Goal: Task Accomplishment & Management: Complete application form

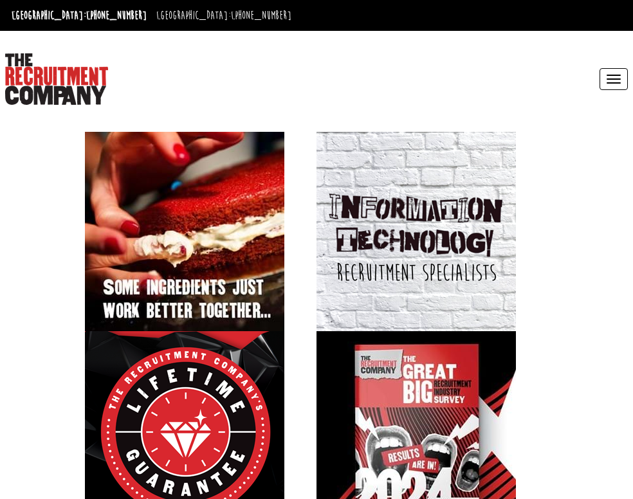
click at [600, 68] on button "Toggle navigation" at bounding box center [614, 79] width 28 height 22
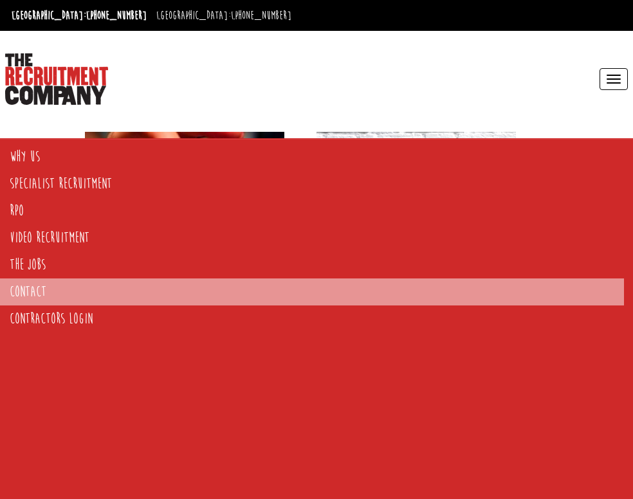
click at [30, 291] on link "Contact" at bounding box center [312, 292] width 624 height 27
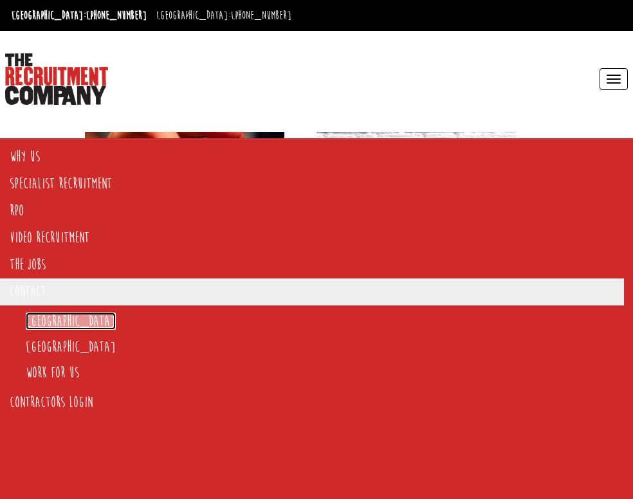
click at [41, 315] on link "[GEOGRAPHIC_DATA]" at bounding box center [71, 321] width 90 height 17
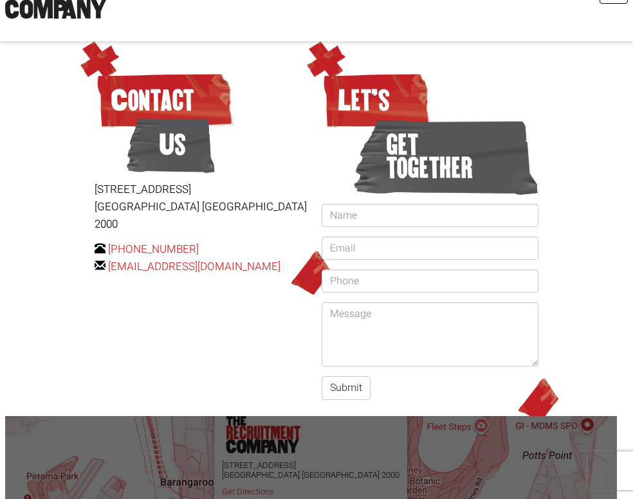
scroll to position [273, 0]
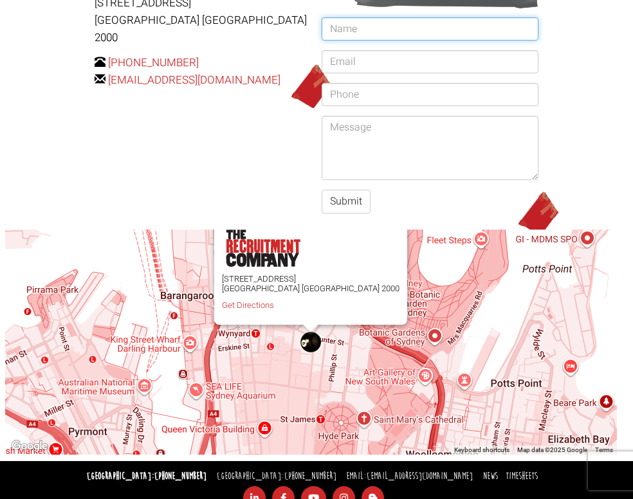
click at [322, 41] on input "text" at bounding box center [430, 28] width 217 height 23
type input "Taylan"
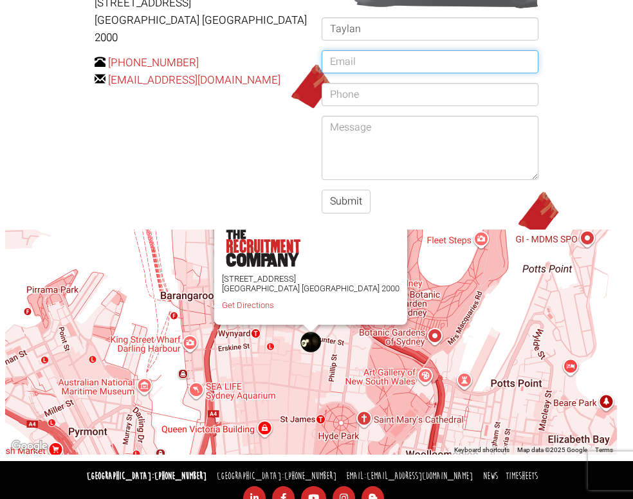
type input "[EMAIL_ADDRESS][DOMAIN_NAME]"
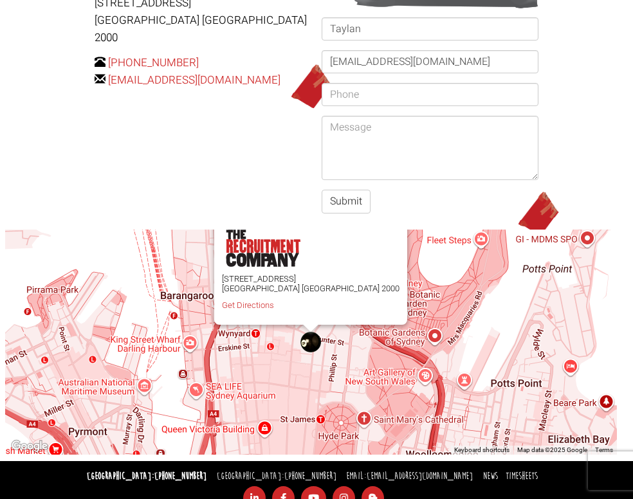
type input "0400027871"
click at [322, 180] on textarea at bounding box center [430, 148] width 217 height 64
click at [322, 106] on input "0400027871" at bounding box center [430, 94] width 217 height 23
click at [322, 180] on textarea at bounding box center [430, 148] width 217 height 64
click at [322, 106] on input "0400027871" at bounding box center [430, 94] width 217 height 23
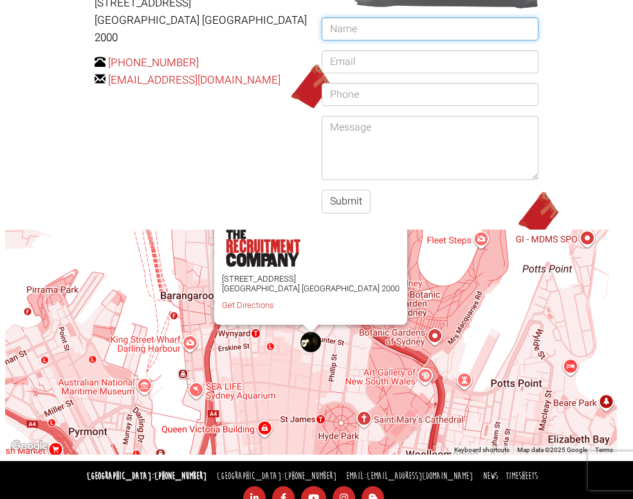
click at [322, 41] on input "text" at bounding box center [430, 28] width 217 height 23
click at [335, 257] on div "[STREET_ADDRESS] Get Directions" at bounding box center [311, 342] width 612 height 225
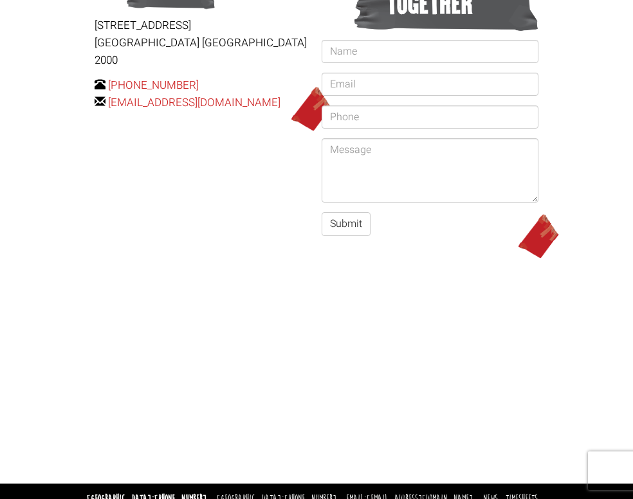
scroll to position [273, 0]
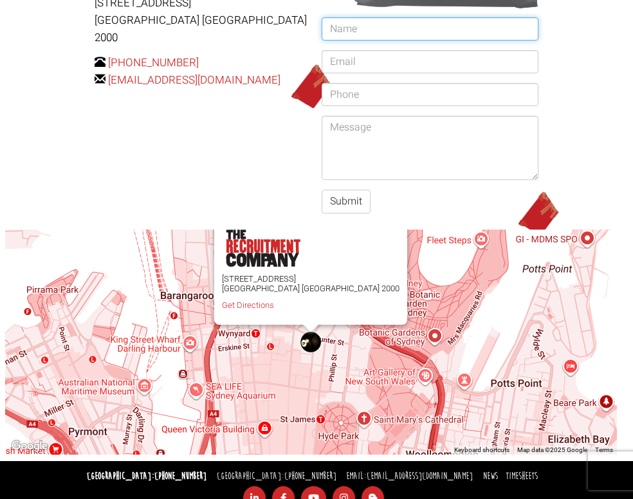
click at [322, 41] on input "text" at bounding box center [430, 28] width 217 height 23
type input "[PERSON_NAME]"
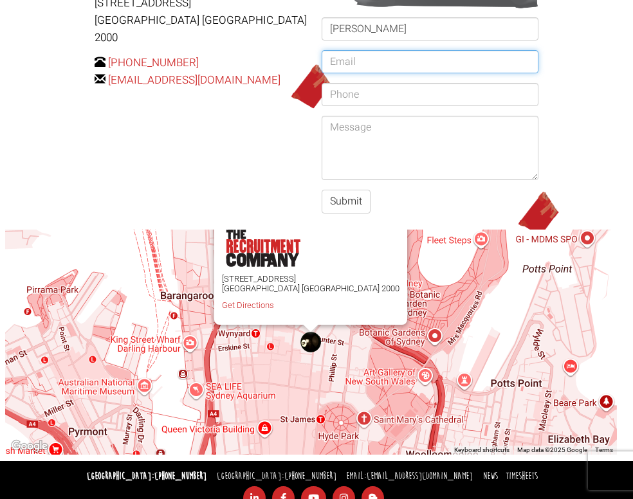
type input "[EMAIL_ADDRESS][DOMAIN_NAME]"
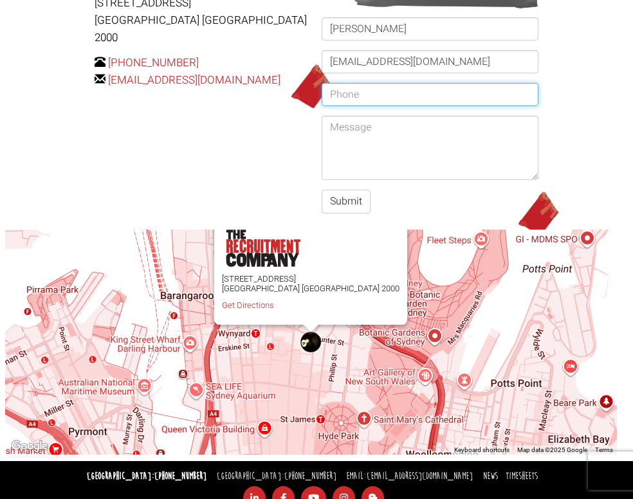
type input "0434417124"
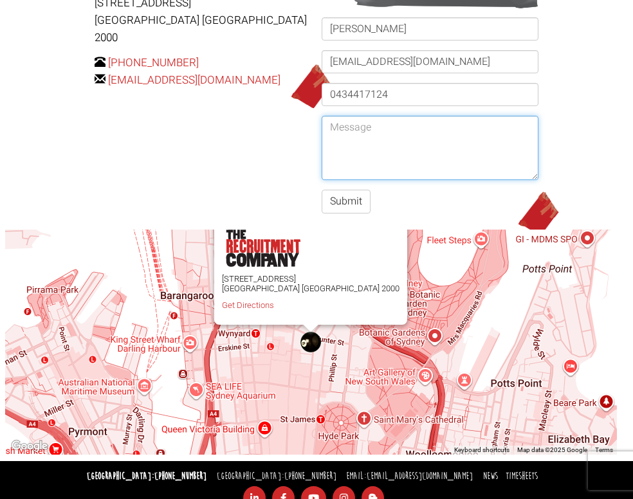
click at [322, 180] on textarea at bounding box center [430, 148] width 217 height 64
click at [322, 180] on textarea "Hi, hope youre well" at bounding box center [430, 148] width 217 height 64
drag, startPoint x: 159, startPoint y: 362, endPoint x: 35, endPoint y: 354, distance: 124.4
click at [35, 354] on body "Sydney: +61 2 8346 6700 Dublin: +353 1 697 2548 Contractors Timesheets Why Cont…" at bounding box center [316, 144] width 633 height 834
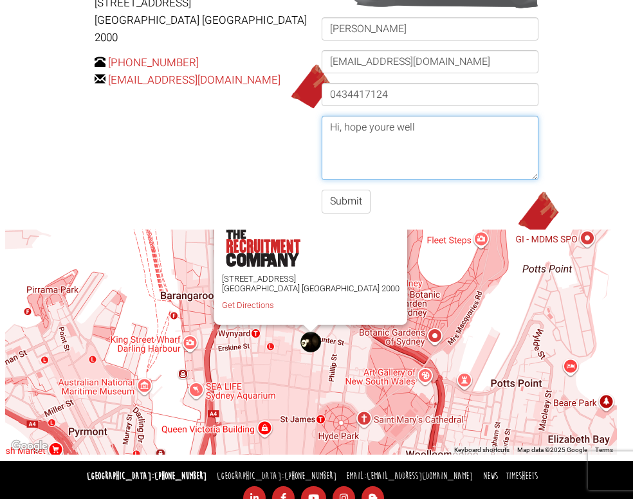
paste textarea "[Recruiter's Name], I hope you're well. I'm currently exploring new opportuniti…"
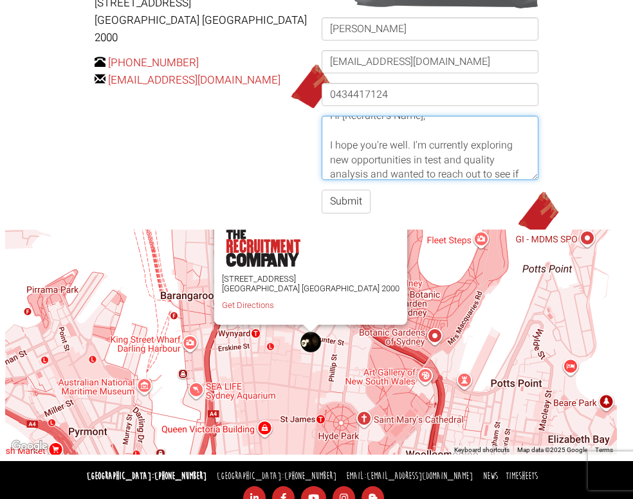
scroll to position [0, 0]
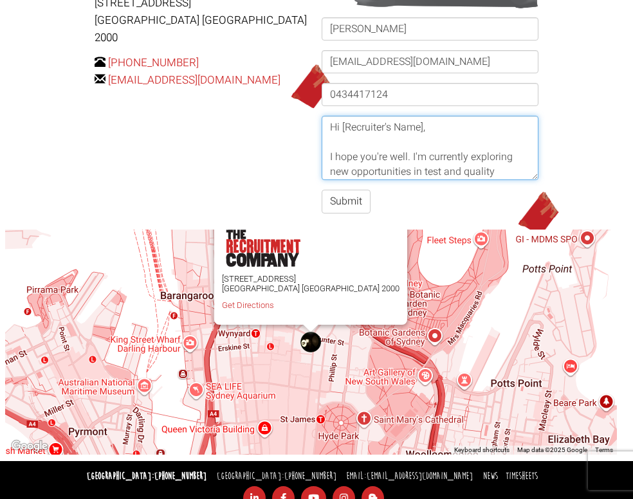
drag, startPoint x: 77, startPoint y: 362, endPoint x: 158, endPoint y: 364, distance: 81.7
click at [322, 180] on textarea "Hi [Recruiter's Name], I hope you're well. I'm currently exploring new opportun…" at bounding box center [430, 148] width 217 height 64
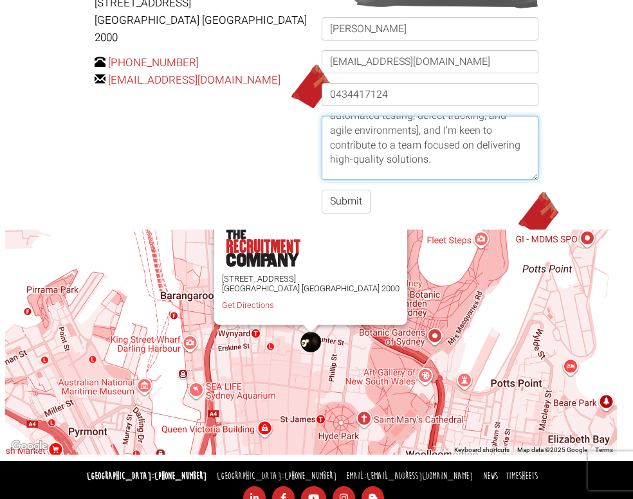
scroll to position [109, 0]
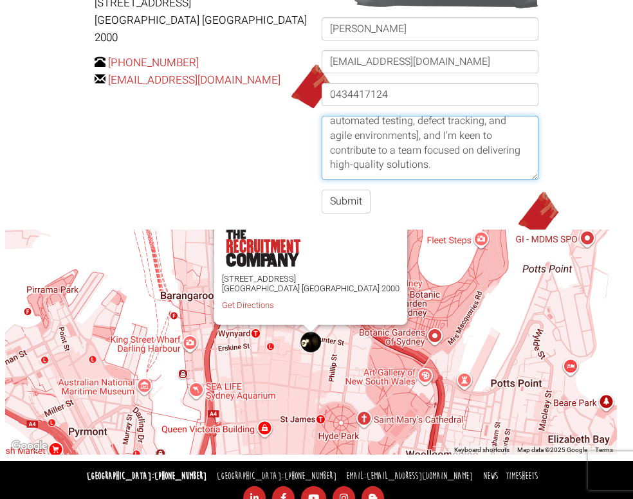
click at [322, 180] on textarea "Hi, I hope you're well. I'm currently exploring new opportunities in test and q…" at bounding box center [430, 148] width 217 height 64
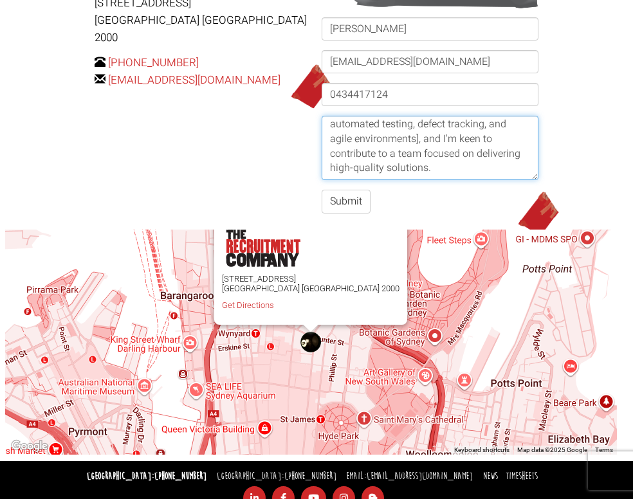
drag, startPoint x: 154, startPoint y: 374, endPoint x: 182, endPoint y: 380, distance: 28.1
click at [322, 180] on textarea "Hi, I hope you're well. I'm currently exploring new opportunities in test and q…" at bounding box center [430, 148] width 217 height 64
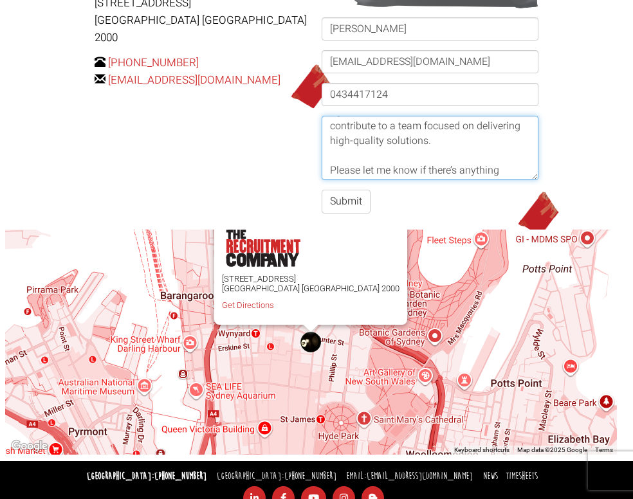
scroll to position [163, 0]
drag, startPoint x: 134, startPoint y: 391, endPoint x: 108, endPoint y: 378, distance: 29.6
click at [322, 180] on textarea "Hi, I hope you're well. I'm currently exploring new opportunities in test and q…" at bounding box center [430, 148] width 217 height 64
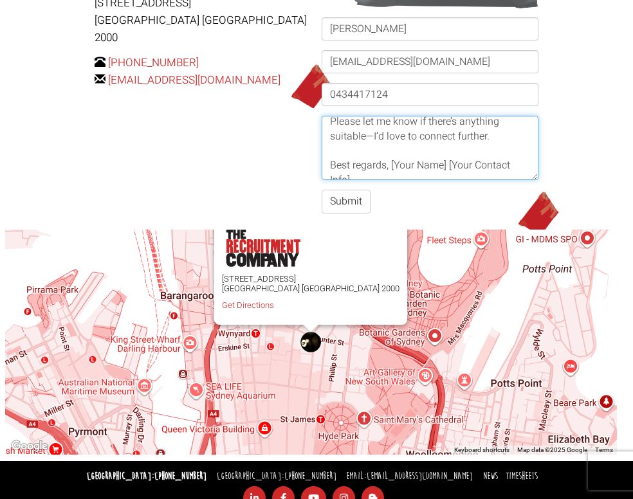
scroll to position [198, 0]
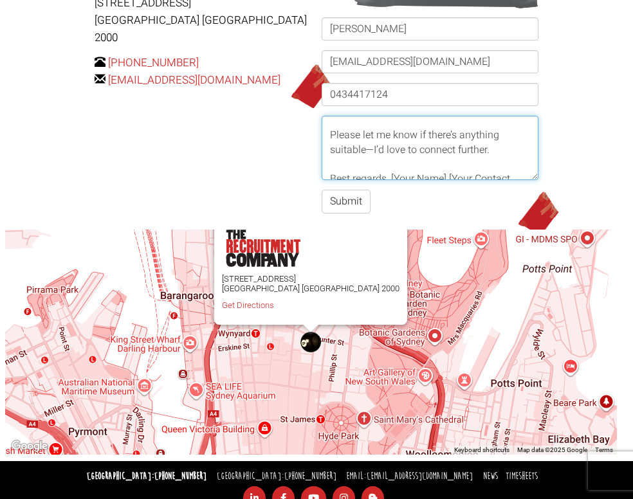
drag, startPoint x: 131, startPoint y: 376, endPoint x: 133, endPoint y: 357, distance: 19.3
click at [322, 180] on textarea "Hi, I hope you're well. I'm currently exploring new opportunities in test and q…" at bounding box center [430, 148] width 217 height 64
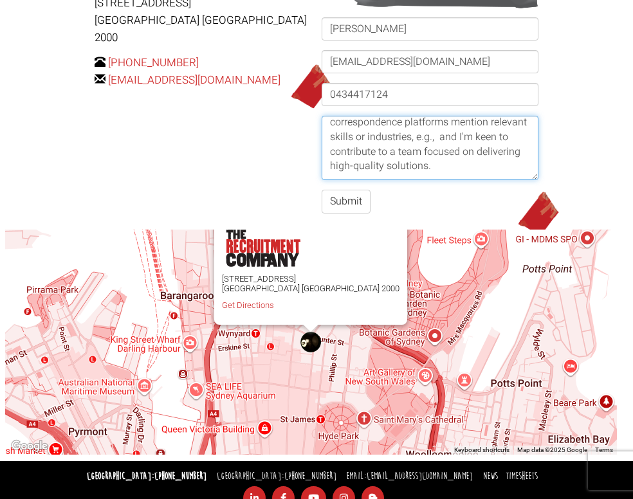
scroll to position [107, 0]
click at [322, 180] on textarea "Hi, I hope you're well. I'm currently exploring new opportunities in test and q…" at bounding box center [430, 148] width 217 height 64
paste textarea "manual and automated testing, defect tracking, and agile environments],"
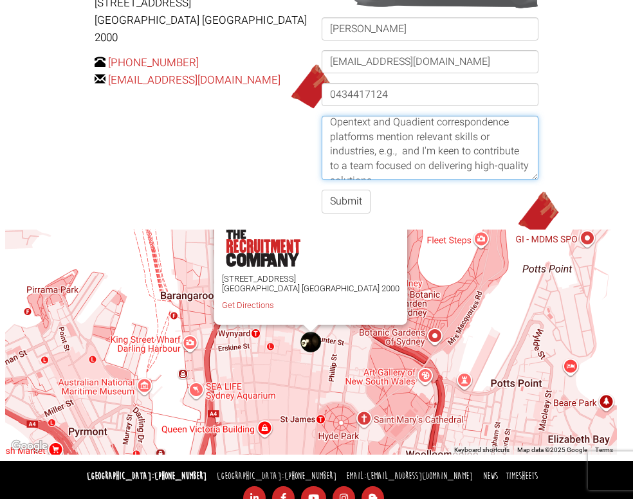
scroll to position [123, 0]
click at [322, 180] on textarea "Hi, I hope you're well. I'm currently exploring new opportunities in test and q…" at bounding box center [430, 148] width 217 height 64
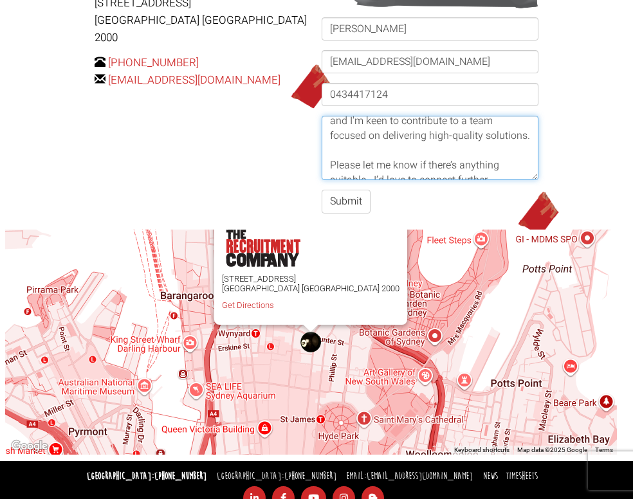
scroll to position [152, 0]
click at [322, 180] on textarea "Hi, I hope you're well. I'm currently exploring new opportunities in test and q…" at bounding box center [430, 148] width 217 height 64
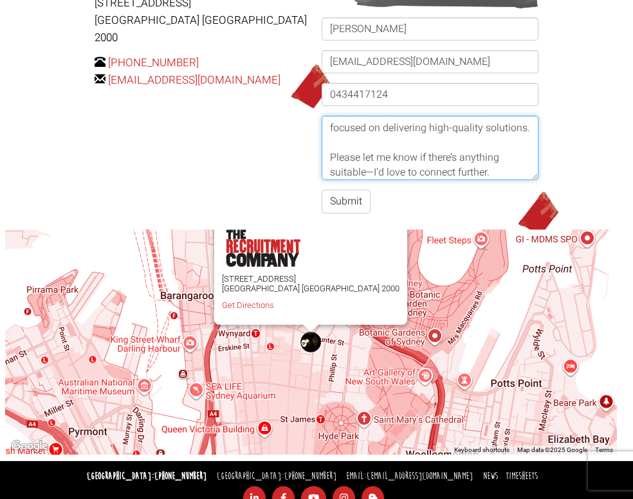
scroll to position [160, 0]
click at [322, 180] on textarea "Hi, I hope you're well. I'm currently exploring new opportunities in test and q…" at bounding box center [430, 148] width 217 height 64
drag, startPoint x: 140, startPoint y: 380, endPoint x: 167, endPoint y: 393, distance: 30.2
click at [322, 180] on textarea "Hi, I hope you're well. I'm currently exploring new opportunities in test and q…" at bounding box center [430, 148] width 217 height 64
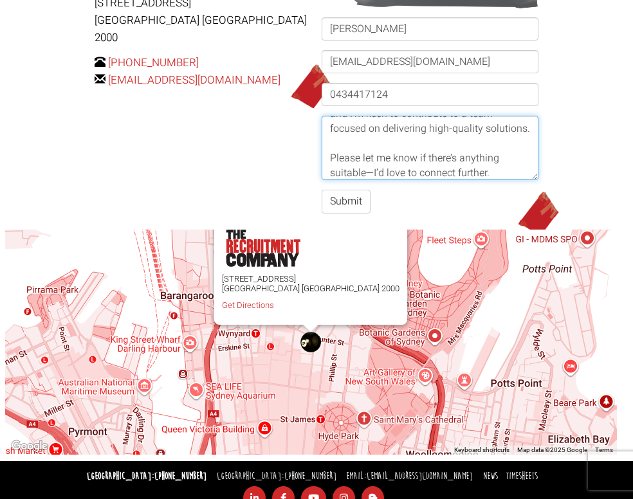
click at [322, 180] on textarea "Hi, I hope you're well. I'm currently exploring new opportunities in test and q…" at bounding box center [430, 148] width 217 height 64
drag, startPoint x: 172, startPoint y: 393, endPoint x: 124, endPoint y: 381, distance: 49.0
click at [322, 180] on textarea "Hi, I hope you're well. I'm currently exploring new opportunities in test and q…" at bounding box center [430, 148] width 217 height 64
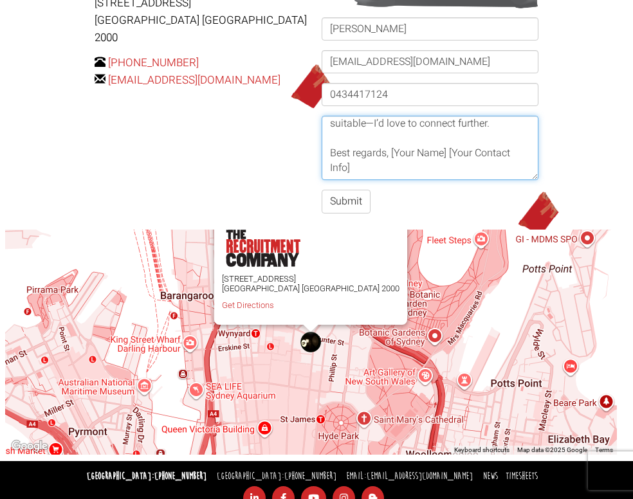
scroll to position [248, 0]
click at [322, 180] on textarea "Hi, I hope you're well. I'm currently exploring new opportunities in test and q…" at bounding box center [430, 148] width 217 height 64
drag, startPoint x: 126, startPoint y: 390, endPoint x: 170, endPoint y: 407, distance: 47.2
click at [322, 180] on textarea "Hi, I hope you're well. I'm currently exploring new opportunities in test and q…" at bounding box center [430, 148] width 217 height 64
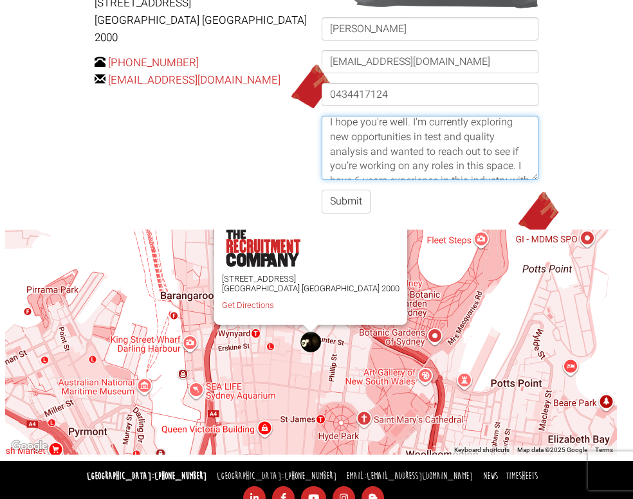
scroll to position [19, 0]
click at [322, 180] on textarea "Hi, I hope you're well. I'm currently exploring new opportunities in test and q…" at bounding box center [430, 148] width 217 height 64
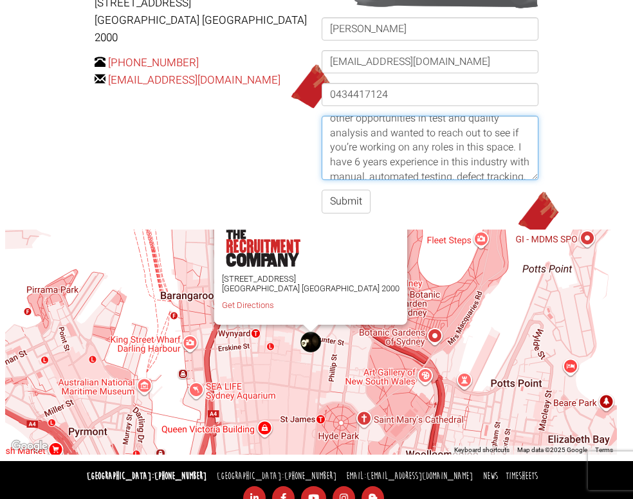
scroll to position [40, 0]
click at [322, 180] on textarea "Hi, I hope you're well. I'm currently exploring other opportunities in test and…" at bounding box center [430, 148] width 217 height 64
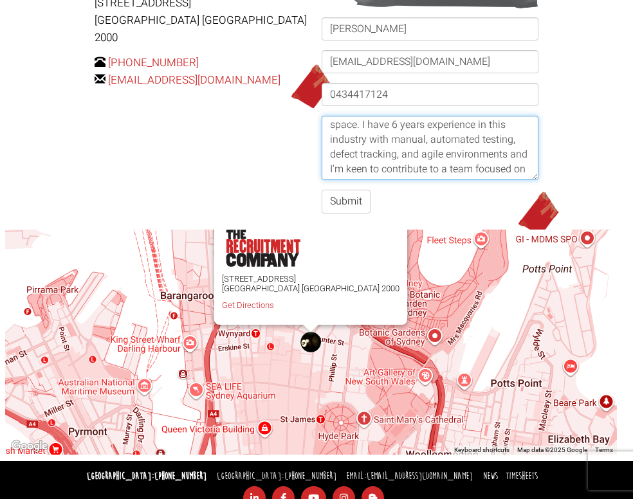
scroll to position [77, 0]
drag, startPoint x: 164, startPoint y: 390, endPoint x: 93, endPoint y: 370, distance: 73.7
click at [322, 180] on textarea "Hi, I hope you're well. I'm currently exploring other opportunities in test and…" at bounding box center [430, 148] width 217 height 64
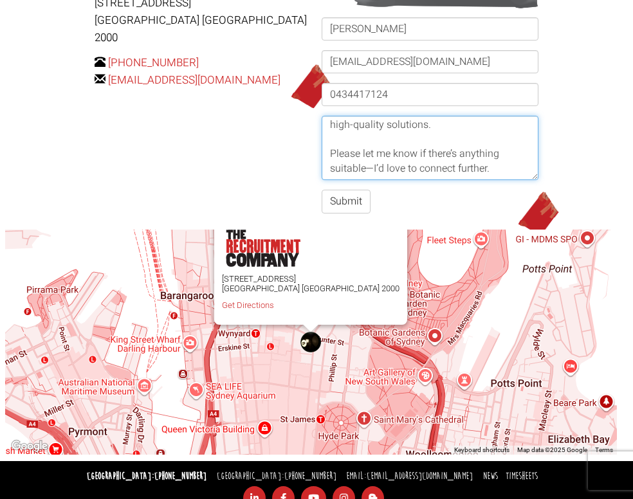
scroll to position [137, 0]
click at [322, 180] on textarea "Hi, I hope you're well. I'm currently exploring other opportunities in test and…" at bounding box center [430, 148] width 217 height 64
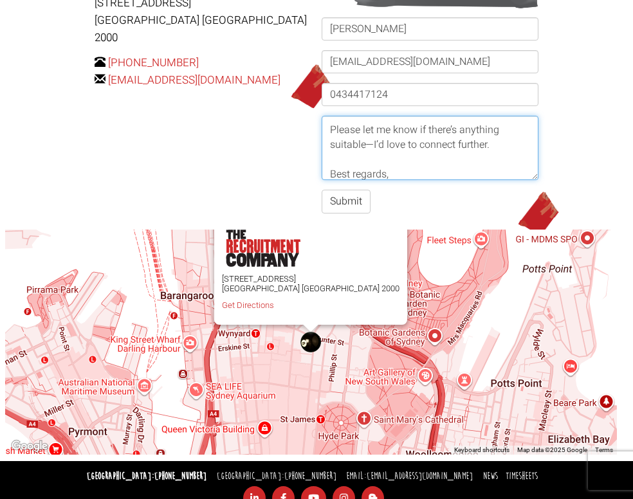
scroll to position [160, 0]
click at [322, 180] on textarea "Hi, I hope you're well. I'm currently exploring other opportunities in test and…" at bounding box center [430, 148] width 217 height 64
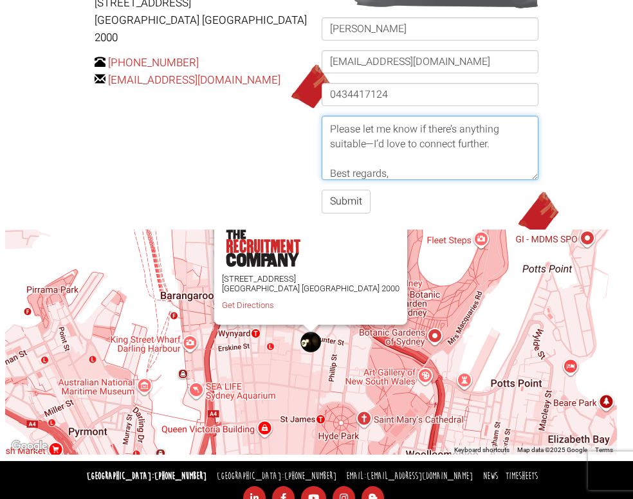
click at [322, 180] on textarea "Hi, I hope you're well. I'm currently exploring other opportunities in test and…" at bounding box center [430, 148] width 217 height 64
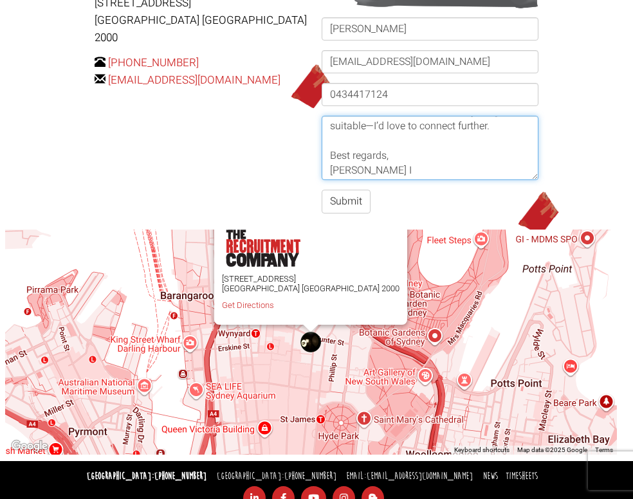
scroll to position [177, 0]
click at [322, 180] on textarea "Hi, I hope you're well. I'm currently exploring other opportunities in test and…" at bounding box center [430, 148] width 217 height 64
drag, startPoint x: 138, startPoint y: 401, endPoint x: 133, endPoint y: 377, distance: 24.2
click at [322, 180] on textarea "Hi, I hope you're well. I'm currently exploring other opportunities in test and…" at bounding box center [430, 148] width 217 height 64
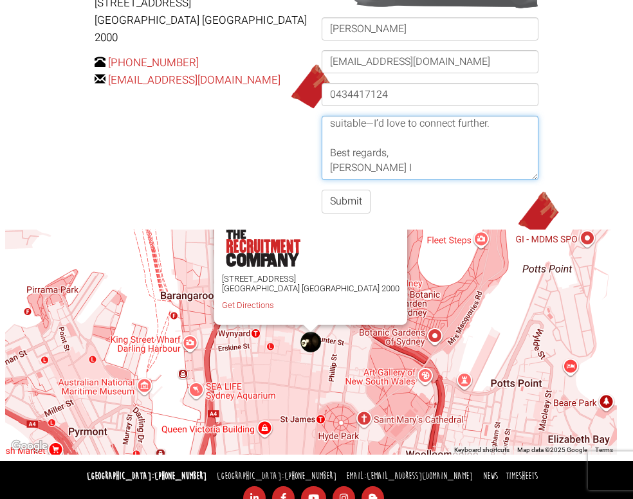
scroll to position [226, 0]
drag, startPoint x: 174, startPoint y: 386, endPoint x: 181, endPoint y: 381, distance: 8.4
click at [322, 180] on textarea "Hi, I hope you're well. I'm currently exploring other opportunities in test and…" at bounding box center [430, 148] width 217 height 64
drag, startPoint x: 94, startPoint y: 394, endPoint x: 171, endPoint y: 398, distance: 77.3
click at [322, 180] on textarea "Hi, I hope you're well. I'm currently exploring other opportunities in test and…" at bounding box center [430, 148] width 217 height 64
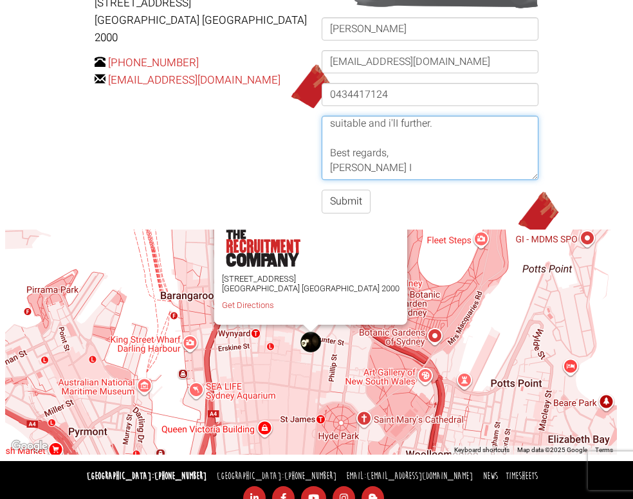
click at [322, 180] on textarea "Hi, I hope you're well. I'm currently exploring other opportunities in test and…" at bounding box center [430, 148] width 217 height 64
drag, startPoint x: 125, startPoint y: 398, endPoint x: 171, endPoint y: 385, distance: 48.2
click at [322, 180] on textarea "Hi, I hope you're well. I'm currently exploring other opportunities in test and…" at bounding box center [430, 148] width 217 height 64
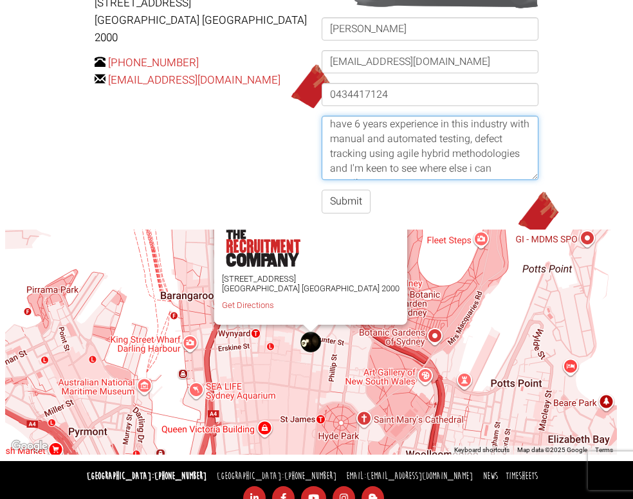
scroll to position [78, 0]
click at [322, 180] on textarea "Hi, I hope you're well. I'm currently exploring other opportunities in test and…" at bounding box center [430, 148] width 217 height 64
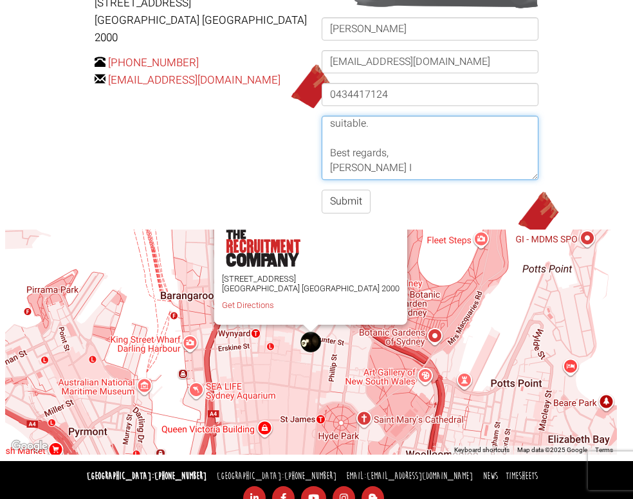
scroll to position [268, 0]
type textarea "Hi, I hope you're well. I'm currently exploring other opportunities in test and…"
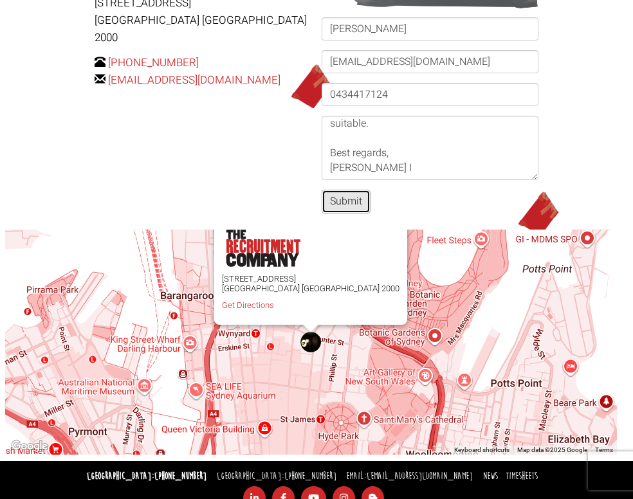
click at [322, 214] on button "Submit" at bounding box center [346, 202] width 49 height 24
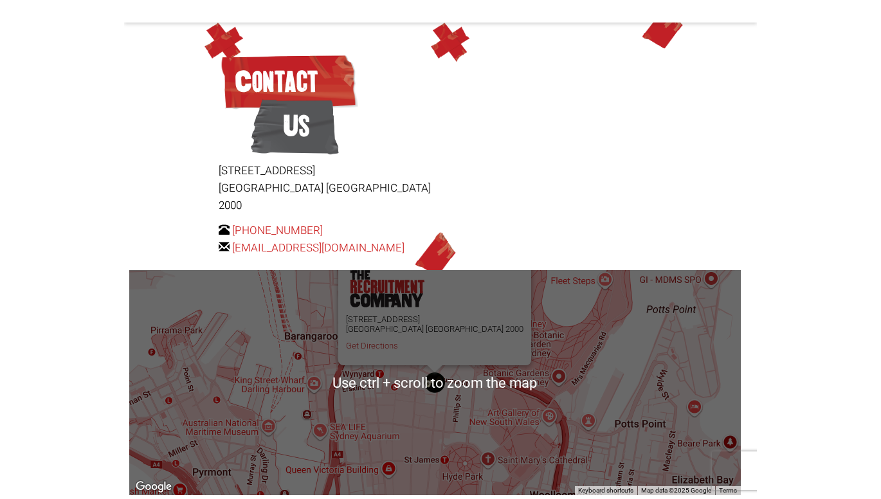
scroll to position [104, 0]
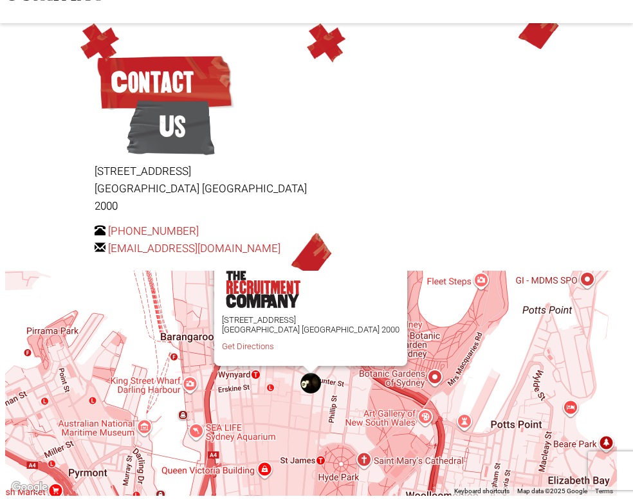
click at [270, 380] on div "[STREET_ADDRESS] Get Directions" at bounding box center [311, 383] width 612 height 225
